Goal: Navigation & Orientation: Find specific page/section

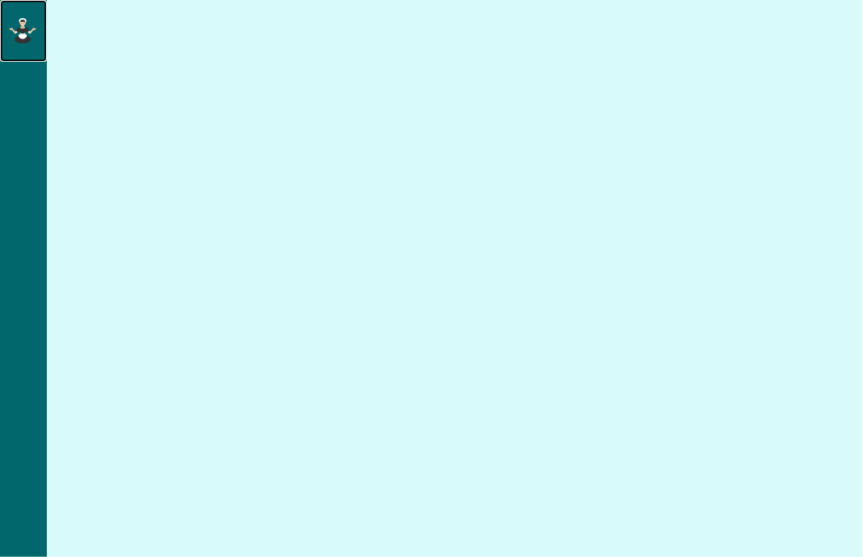
click at [14, 20] on icon at bounding box center [22, 31] width 27 height 26
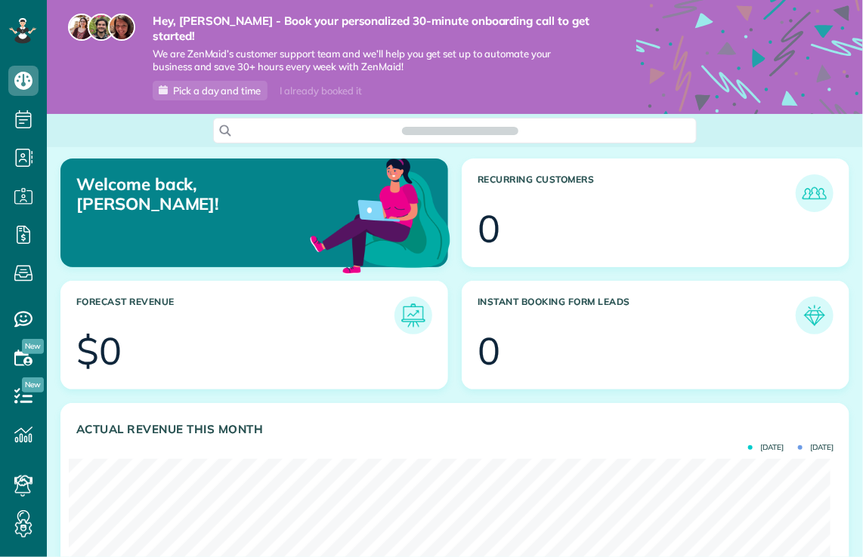
scroll to position [557, 46]
click at [24, 267] on icon at bounding box center [23, 273] width 30 height 30
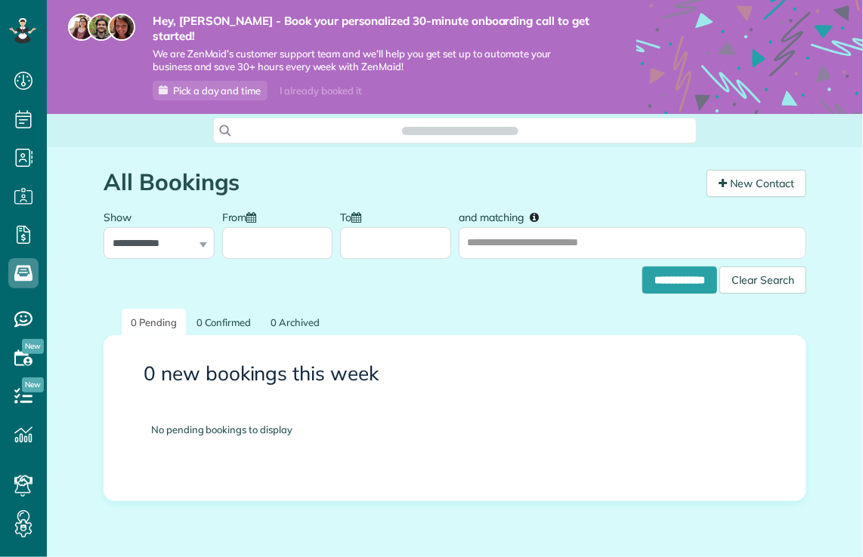
scroll to position [7, 7]
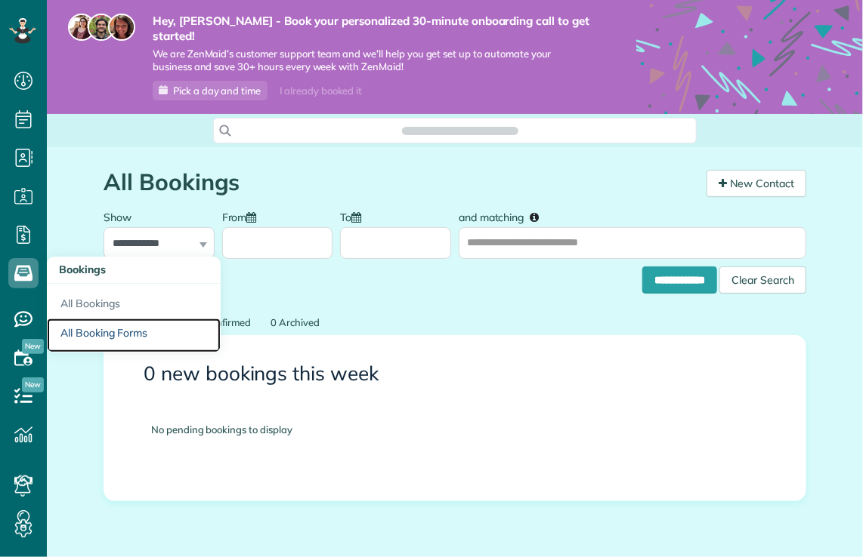
click at [98, 332] on link "All Booking Forms" at bounding box center [134, 336] width 174 height 35
click at [74, 331] on link "All Booking Forms" at bounding box center [134, 336] width 174 height 35
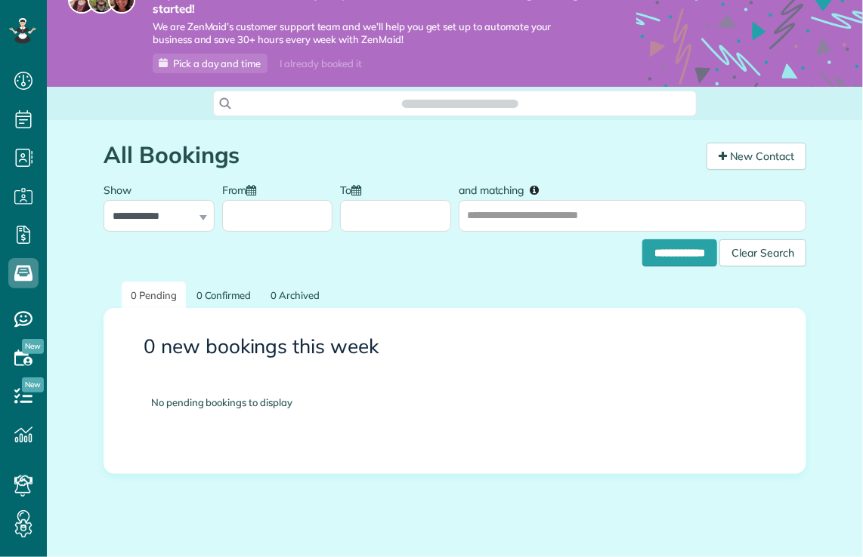
scroll to position [42, 0]
